Goal: Information Seeking & Learning: Learn about a topic

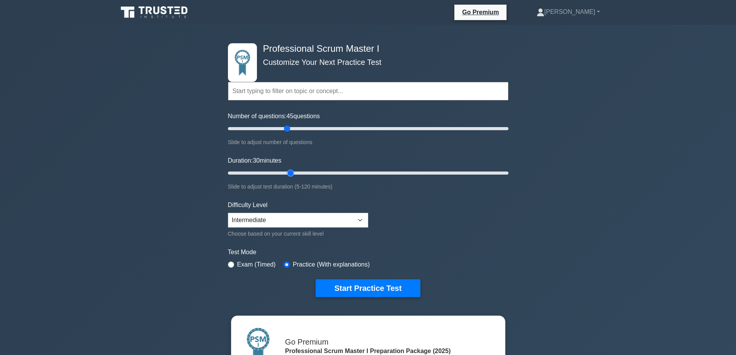
drag, startPoint x: 242, startPoint y: 172, endPoint x: 286, endPoint y: 173, distance: 43.6
type input "30"
click at [286, 173] on input "Duration: 30 minutes" at bounding box center [368, 172] width 280 height 9
click at [380, 289] on button "Start Practice Test" at bounding box center [367, 288] width 104 height 18
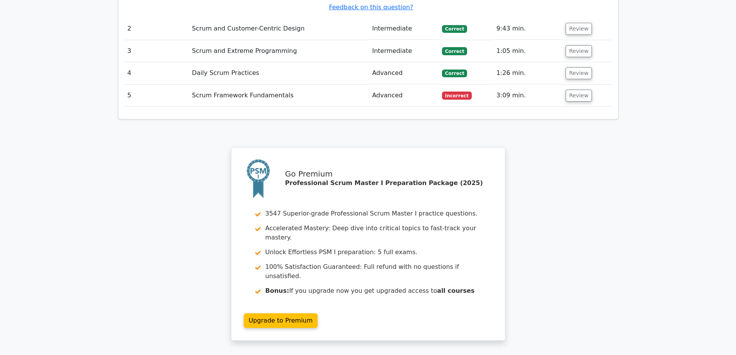
scroll to position [1069, 0]
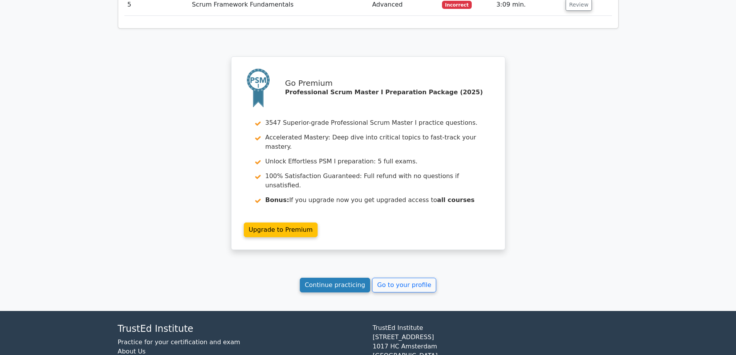
click at [321, 278] on link "Continue practicing" at bounding box center [335, 285] width 71 height 15
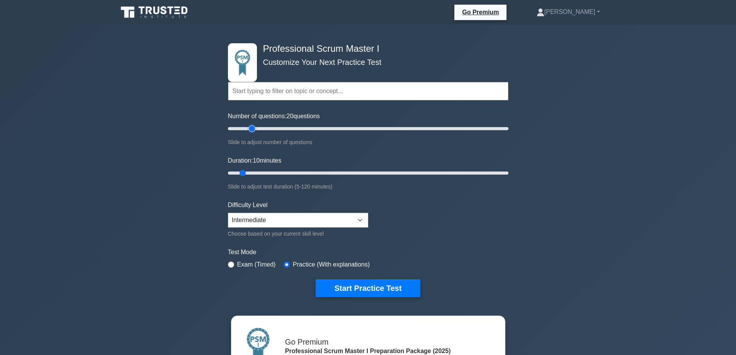
drag, startPoint x: 238, startPoint y: 128, endPoint x: 254, endPoint y: 127, distance: 16.2
type input "20"
click at [254, 127] on input "Number of questions: 20 questions" at bounding box center [368, 128] width 280 height 9
drag, startPoint x: 243, startPoint y: 171, endPoint x: 263, endPoint y: 173, distance: 19.8
type input "20"
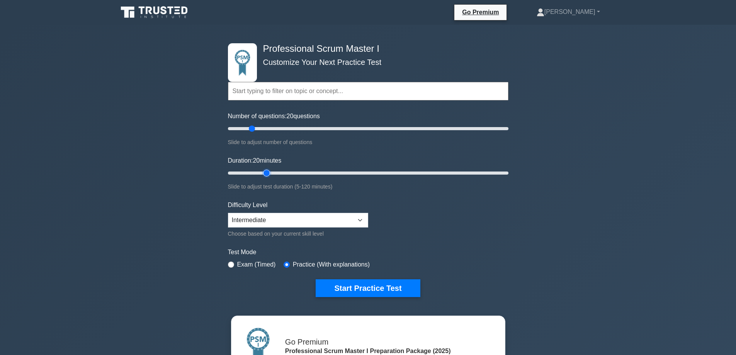
click at [263, 173] on input "Duration: 20 minutes" at bounding box center [368, 172] width 280 height 9
click at [379, 289] on button "Start Practice Test" at bounding box center [367, 288] width 104 height 18
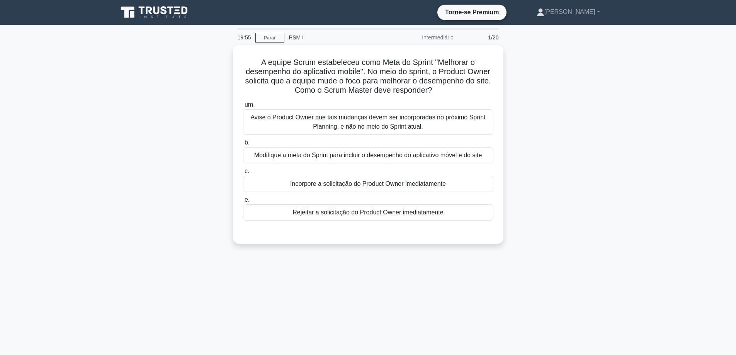
click at [578, 90] on div "A equipe Scrum estabeleceu como Meta do Sprint "Melhorar o desempenho do aplica…" at bounding box center [368, 149] width 510 height 208
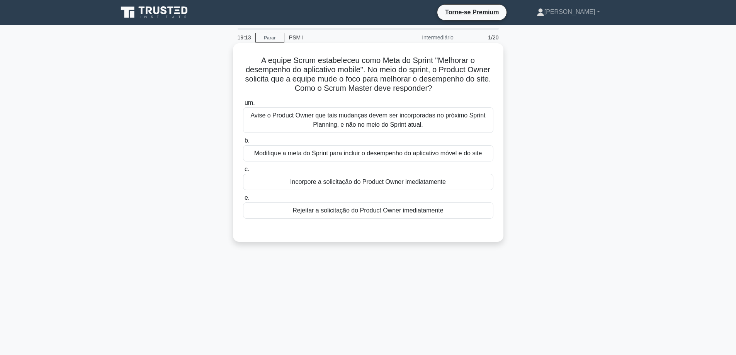
click at [375, 126] on font "Avise o Product Owner que tais mudanças devem ser incorporadas no próximo Sprin…" at bounding box center [367, 120] width 235 height 16
click at [243, 105] on input "um. Avise o Product Owner que tais mudanças devem ser incorporadas no próximo S…" at bounding box center [243, 102] width 0 height 5
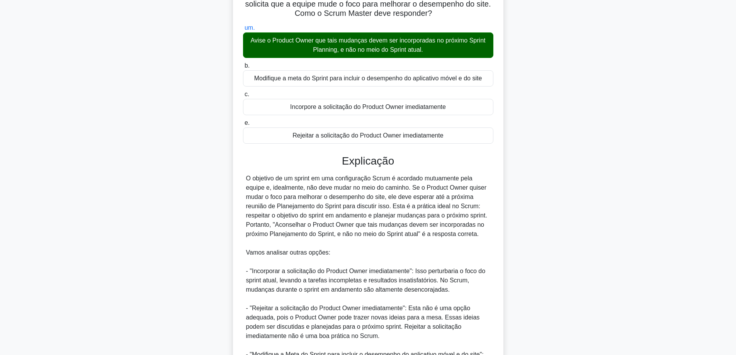
scroll to position [178, 0]
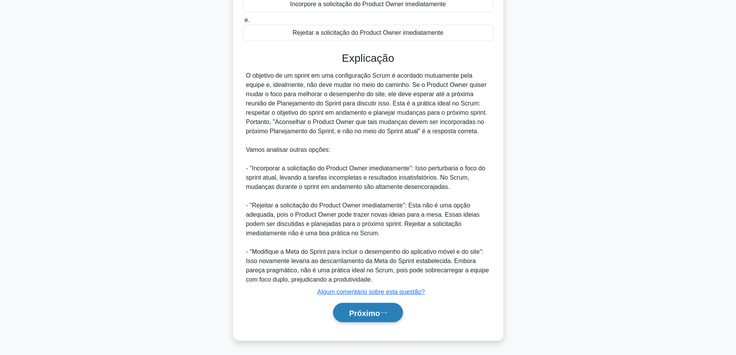
click at [368, 309] on font "Próximo" at bounding box center [364, 313] width 31 height 8
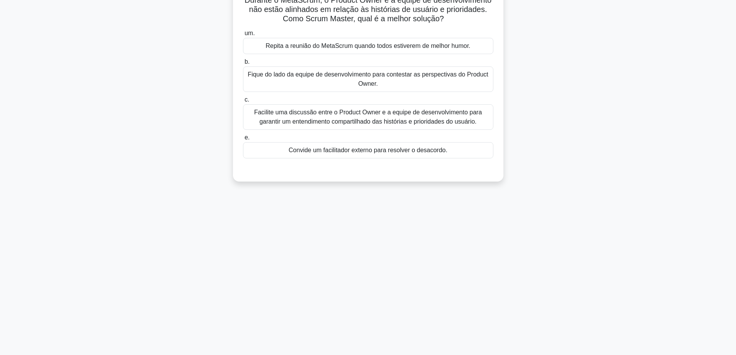
scroll to position [0, 0]
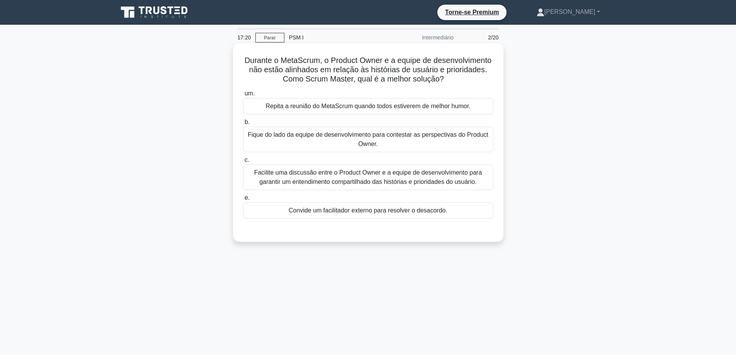
click at [349, 176] on font "Facilite uma discussão entre o Product Owner e a equipe de desenvolvimento para…" at bounding box center [368, 177] width 228 height 16
click at [243, 163] on input "c. Facilite uma discussão entre o Product Owner e a equipe de desenvolvimento p…" at bounding box center [243, 160] width 0 height 5
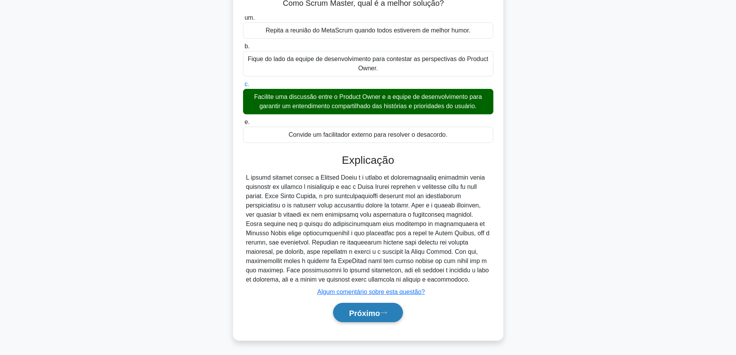
click at [368, 309] on font "Próximo" at bounding box center [364, 313] width 31 height 8
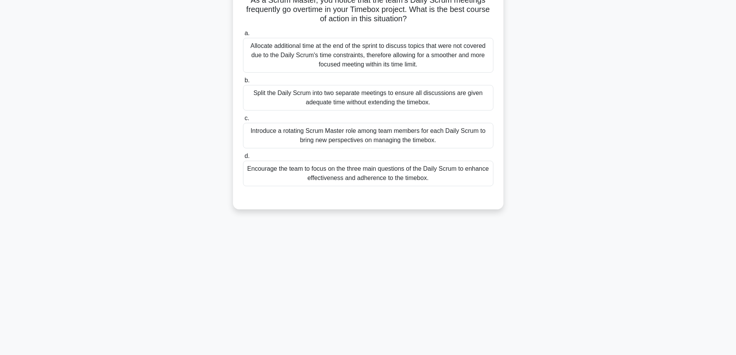
scroll to position [62, 0]
